Goal: Task Accomplishment & Management: Manage account settings

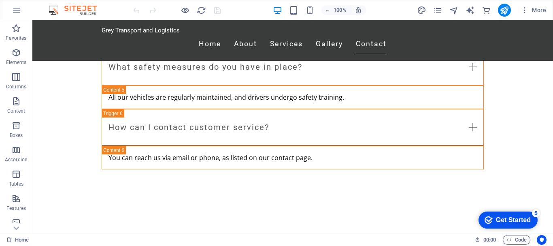
scroll to position [1591, 0]
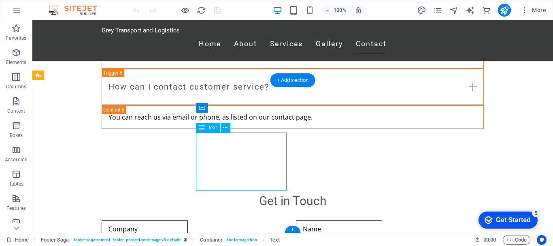
click at [225, 127] on icon at bounding box center [225, 127] width 4 height 8
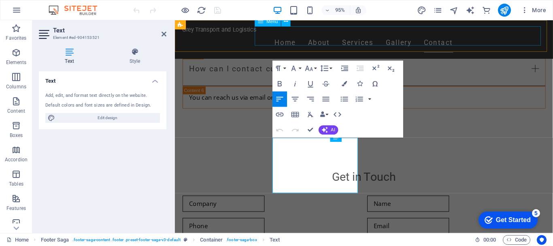
scroll to position [1556, 0]
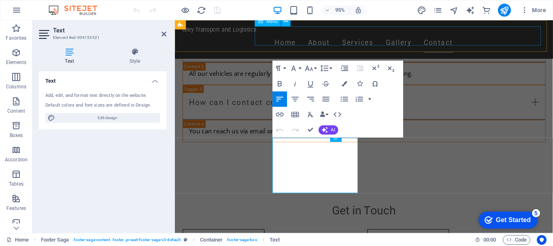
click at [269, 35] on nav "Home About Services Gallery Contact" at bounding box center [374, 44] width 382 height 20
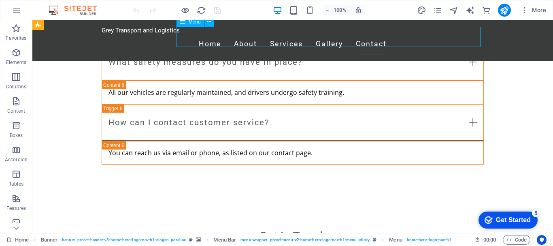
scroll to position [1580, 0]
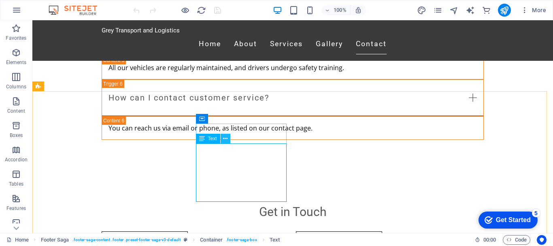
click at [227, 138] on icon at bounding box center [225, 138] width 4 height 8
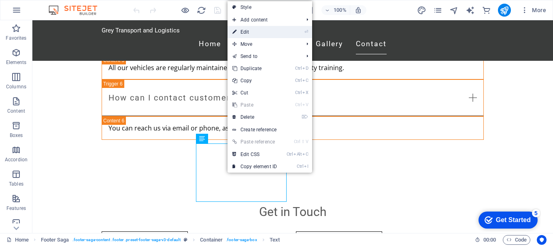
click at [260, 34] on link "⏎ Edit" at bounding box center [254, 32] width 54 height 12
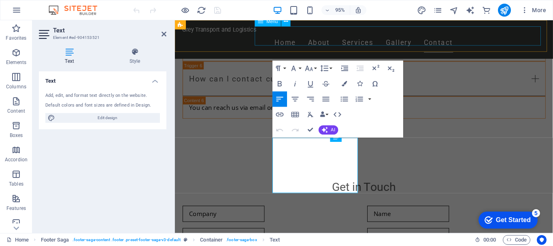
scroll to position [1556, 0]
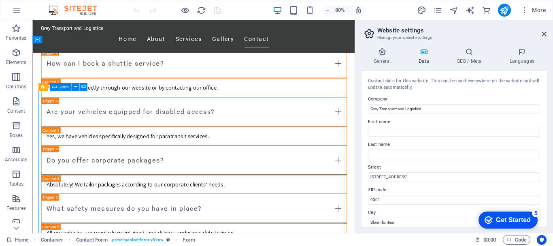
scroll to position [1308, 0]
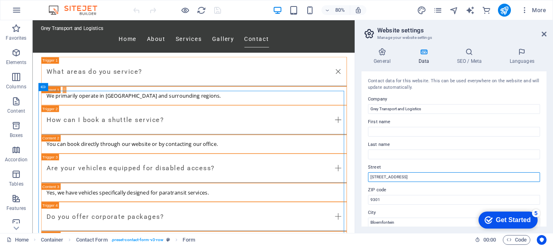
click at [413, 176] on input "[STREET_ADDRESS]" at bounding box center [454, 177] width 172 height 10
click at [395, 176] on input "[STREET_ADDRESS]" at bounding box center [454, 177] width 172 height 10
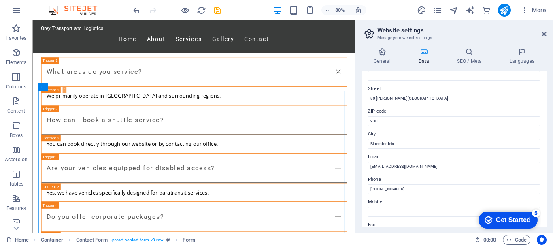
scroll to position [79, 0]
type input "80 [PERSON_NAME][GEOGRAPHIC_DATA]"
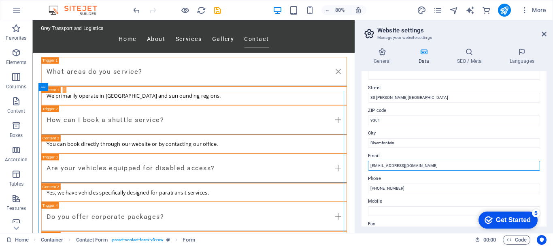
click at [426, 166] on input "[EMAIL_ADDRESS][DOMAIN_NAME]" at bounding box center [454, 166] width 172 height 10
type input "[EMAIL_ADDRESS][DOMAIN_NAME]"
click at [403, 191] on input "[PHONE_NUMBER]" at bounding box center [454, 188] width 172 height 10
type input "[PHONE_NUMBER]"
click at [388, 211] on input "Mobile" at bounding box center [454, 211] width 172 height 10
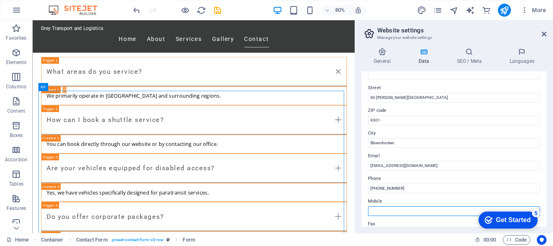
drag, startPoint x: 388, startPoint y: 211, endPoint x: 374, endPoint y: 210, distance: 14.2
click at [374, 210] on input "Mobile" at bounding box center [454, 211] width 172 height 10
type input "0815312907"
drag, startPoint x: 547, startPoint y: 133, endPoint x: 541, endPoint y: 156, distance: 23.8
click at [541, 156] on div "General Data SEO / Meta Languages Website name [DOMAIN_NAME] Logo Drag files he…" at bounding box center [454, 136] width 198 height 191
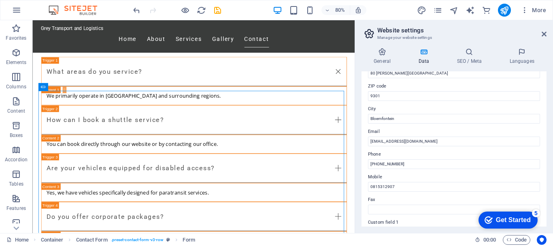
scroll to position [105, 0]
click at [472, 61] on h4 "SEO / Meta" at bounding box center [470, 56] width 53 height 17
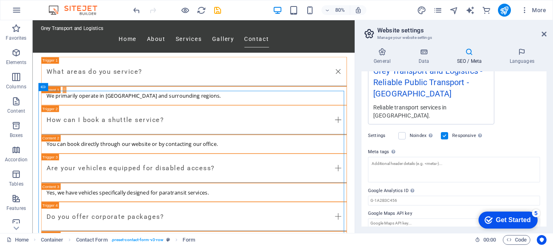
scroll to position [150, 0]
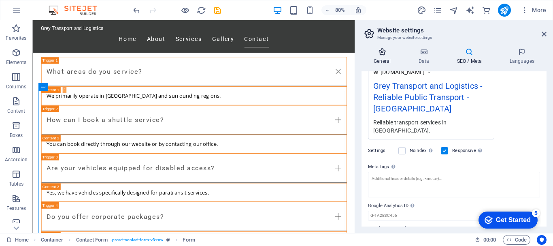
click at [382, 54] on icon at bounding box center [381, 52] width 41 height 8
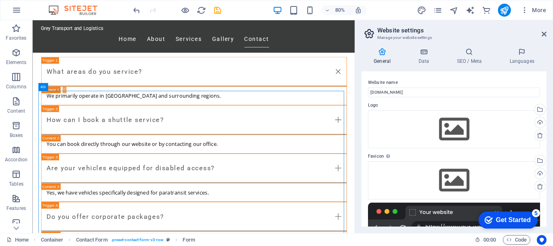
scroll to position [1515, 0]
